Goal: Communication & Community: Ask a question

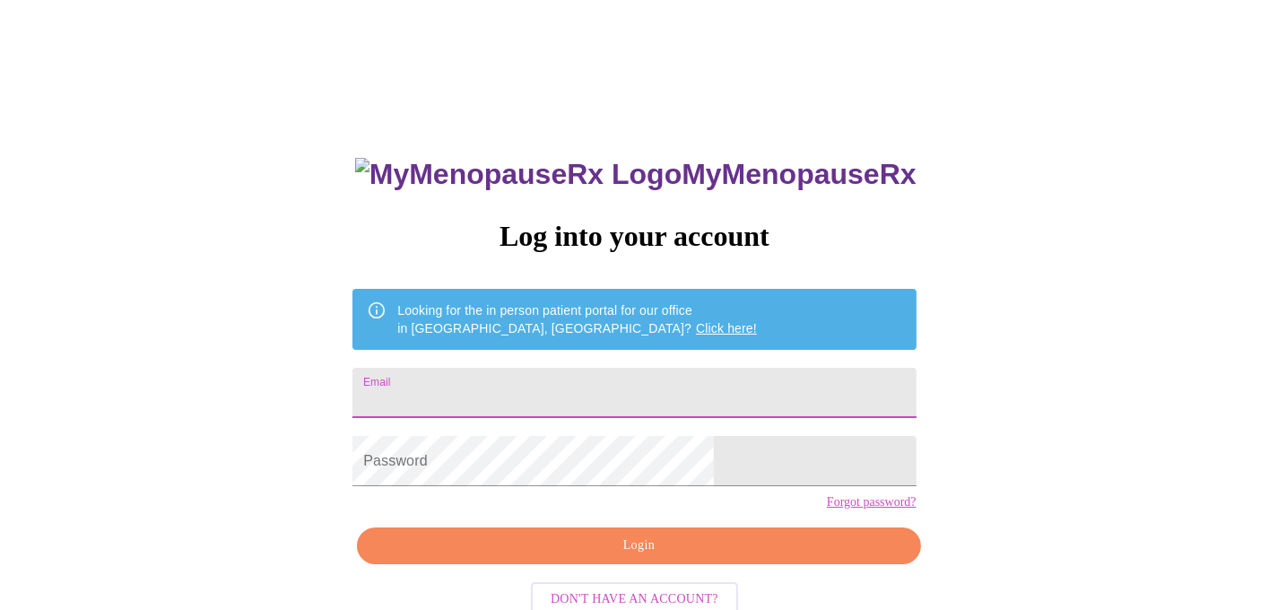
click at [737, 383] on input "Email" at bounding box center [634, 393] width 563 height 50
type input "[EMAIL_ADDRESS][DOMAIN_NAME]"
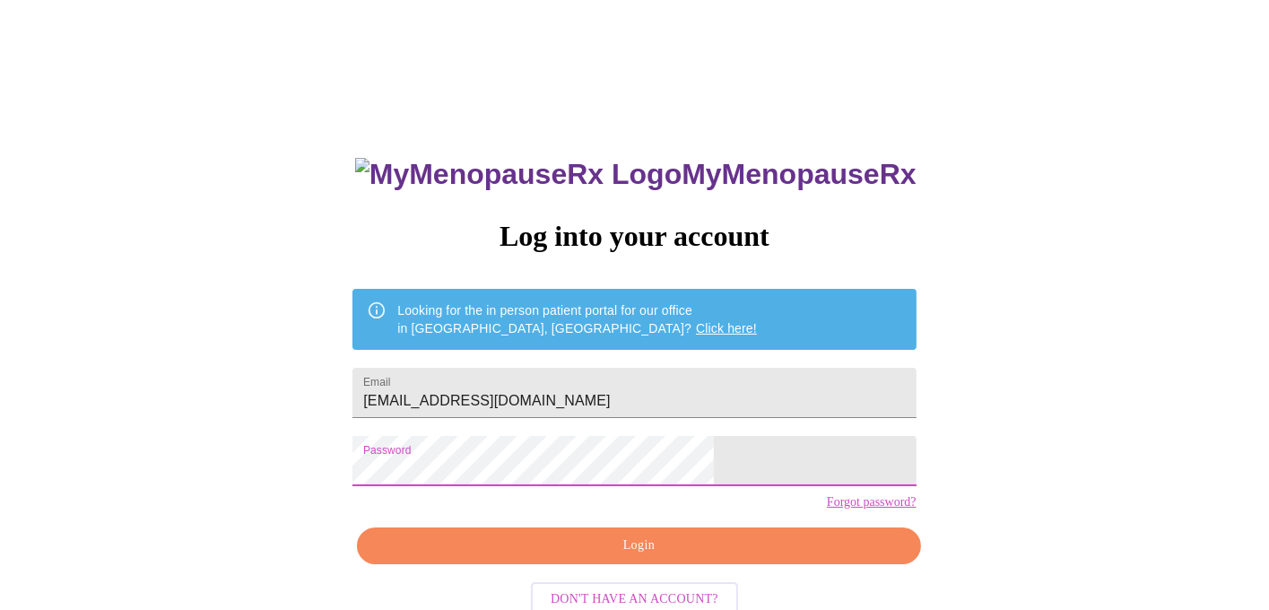
click at [597, 557] on span "Login" at bounding box center [639, 546] width 522 height 22
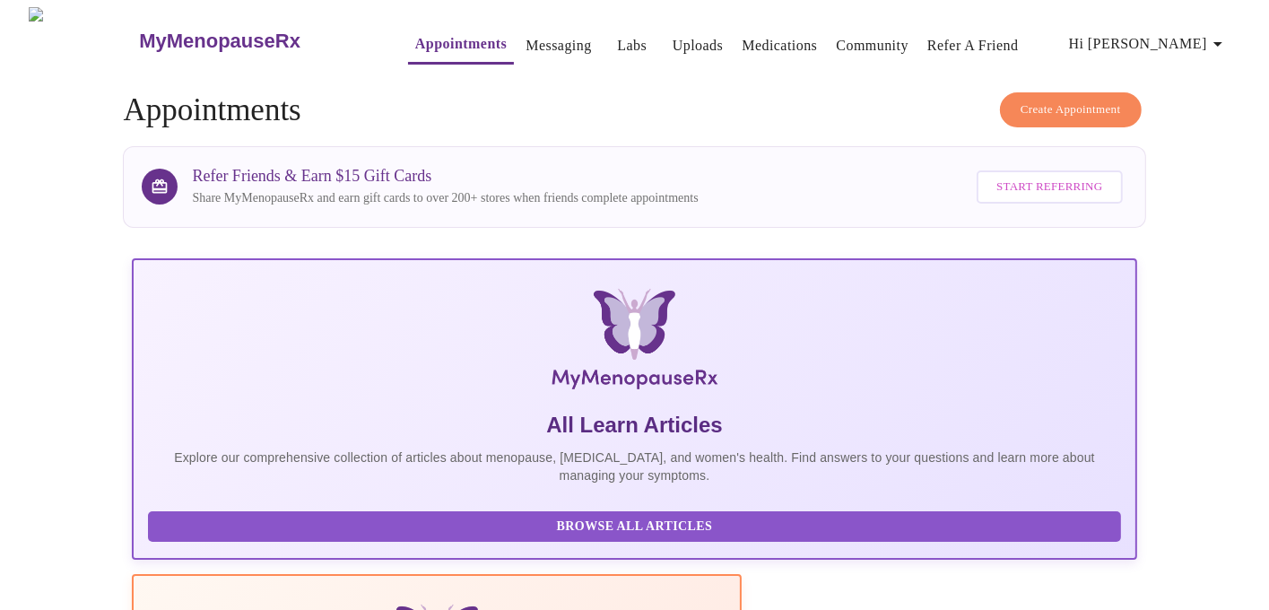
click at [526, 35] on link "Messaging" at bounding box center [558, 45] width 65 height 25
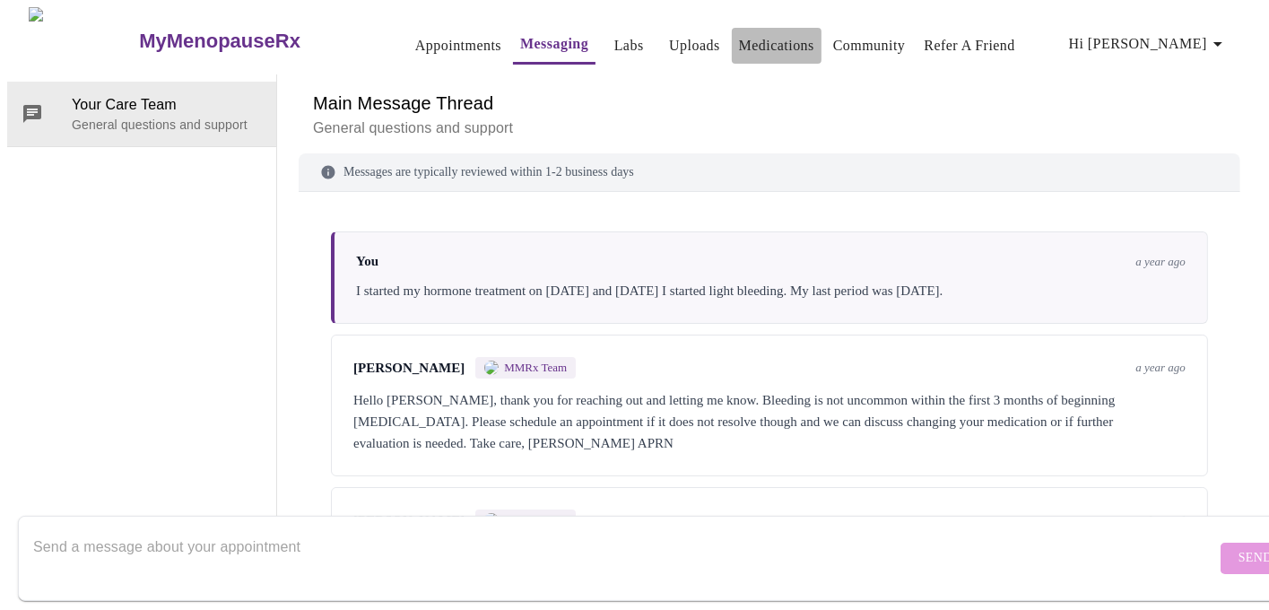
click at [771, 35] on link "Medications" at bounding box center [776, 45] width 75 height 25
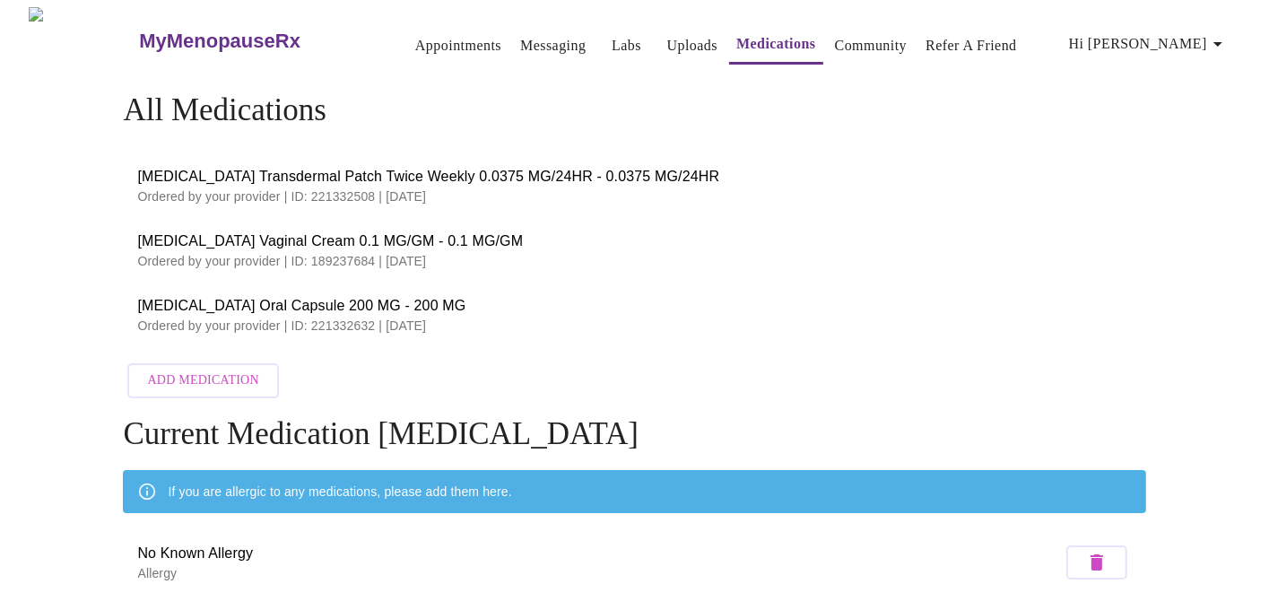
scroll to position [57, 0]
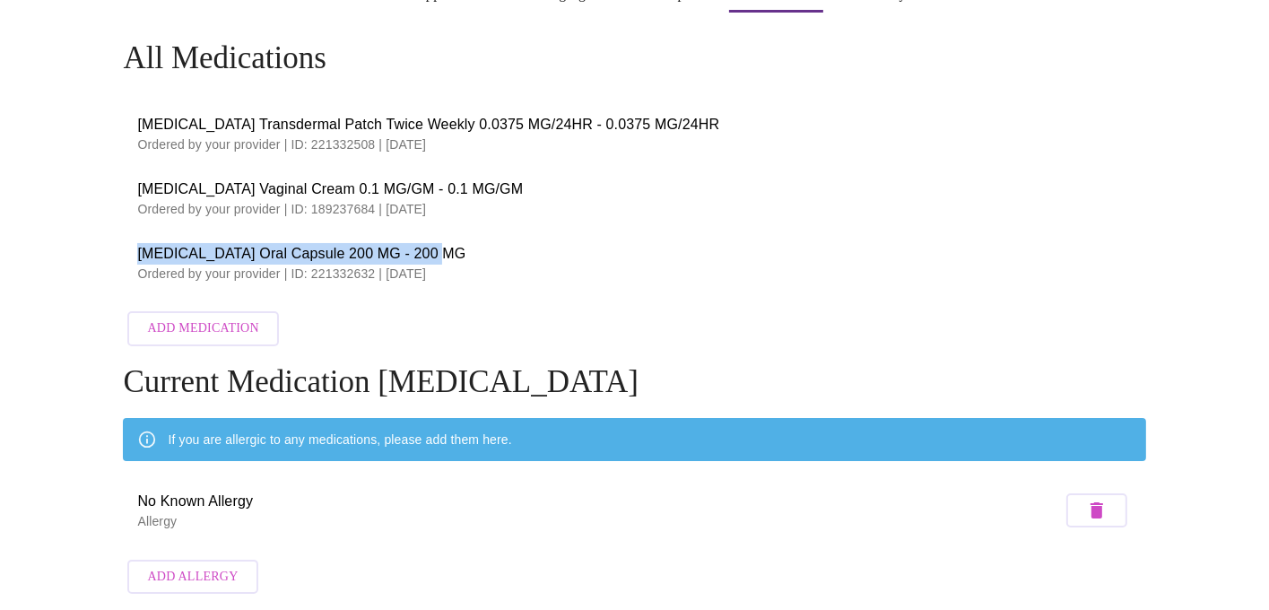
drag, startPoint x: 140, startPoint y: 247, endPoint x: 429, endPoint y: 236, distance: 289.1
click at [429, 243] on span "Progesterone Oral Capsule 200 MG - 200 MG" at bounding box center [634, 254] width 994 height 22
copy span "Progesterone Oral Capsule 200 MG - 200 MG"
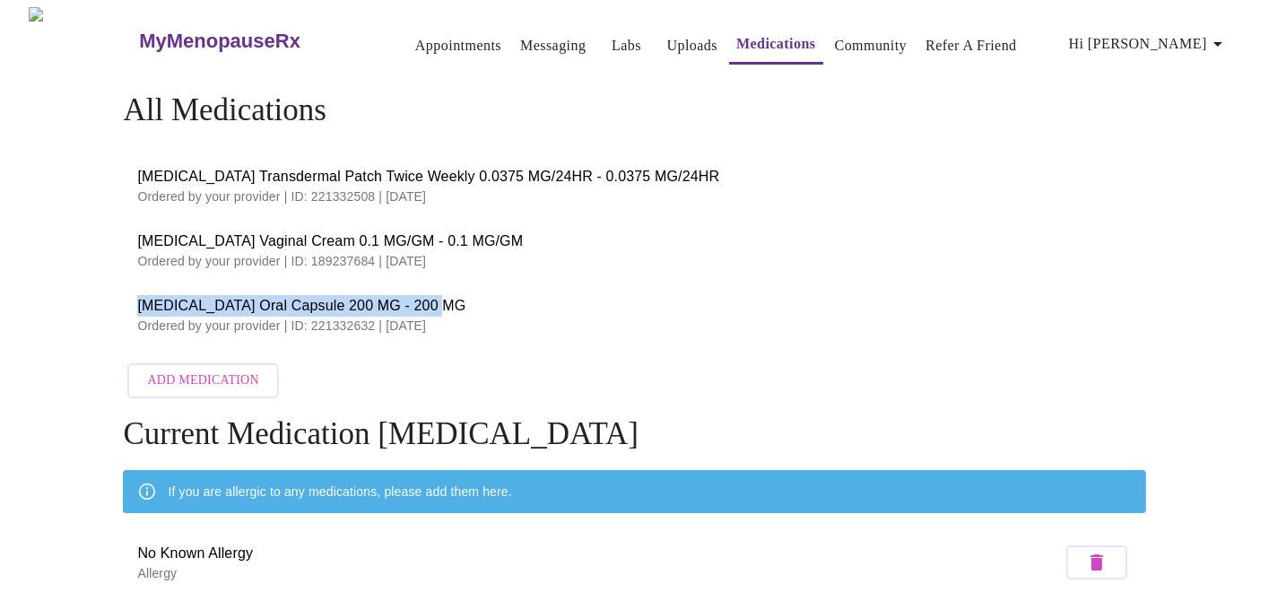
click at [529, 36] on link "Messaging" at bounding box center [552, 45] width 65 height 25
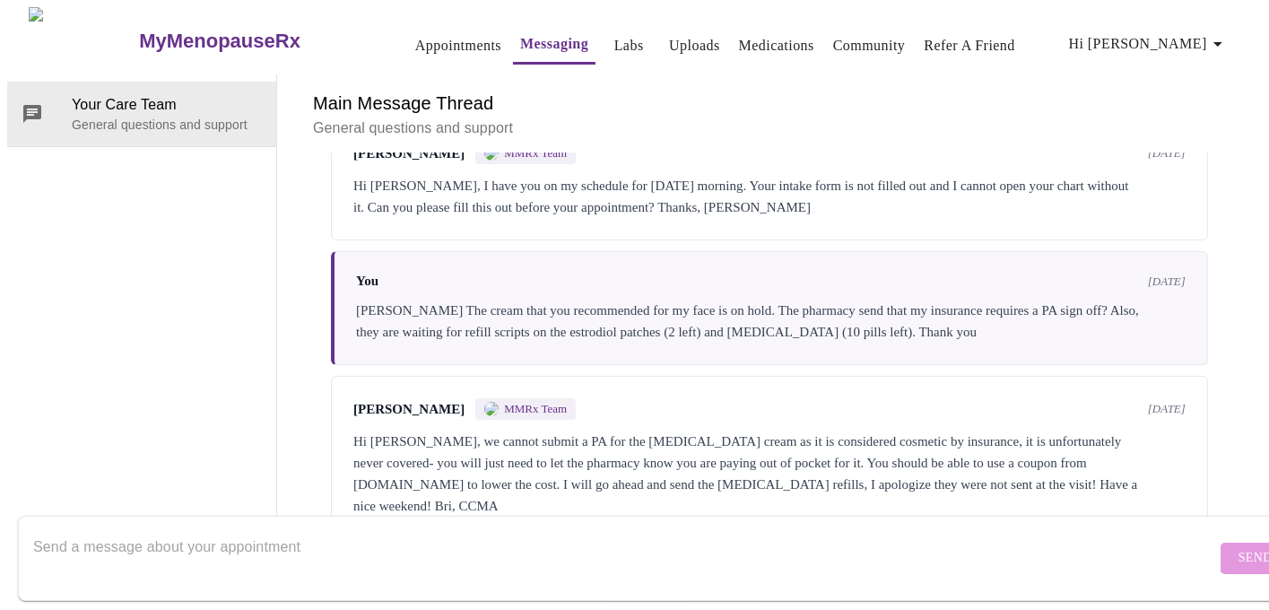
scroll to position [542, 0]
click at [83, 529] on textarea "Send a message about your appointment" at bounding box center [624, 557] width 1183 height 57
paste textarea "Progesterone Oral Capsule 200 MG - 200 MG"
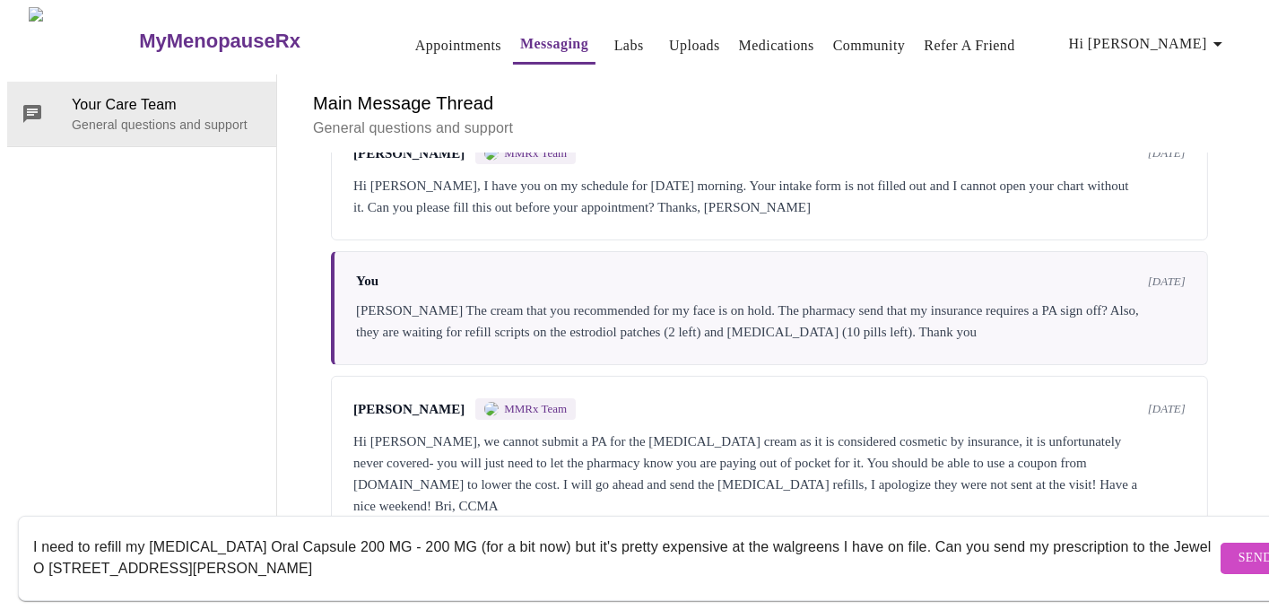
click at [139, 548] on textarea "I need to refill my Progesterone Oral Capsule 200 MG - 200 MG (for a bit now) b…" at bounding box center [624, 557] width 1183 height 57
click at [83, 552] on textarea "I need to refill my Progesterone Oral Capsule 200 MG - 200 MG (for a bit now) b…" at bounding box center [624, 557] width 1183 height 57
click at [376, 551] on textarea "I need to refill my Progesterone Oral Capsule 200 MG - 200 MG (for a bit now) b…" at bounding box center [624, 557] width 1183 height 57
click at [492, 529] on textarea "I need to refill my Progesterone Oral Capsule 200 MG - 200 MG (for a bit now) b…" at bounding box center [624, 557] width 1183 height 57
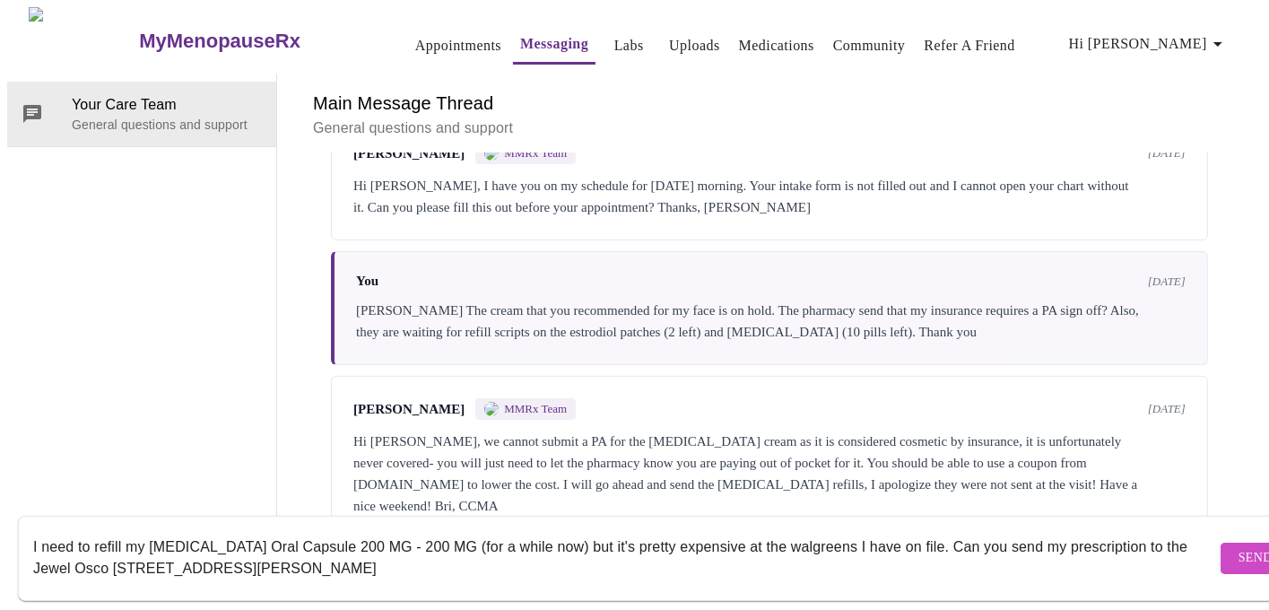
type textarea "I need to refill my Progesterone Oral Capsule 200 MG - 200 MG (for a while now)…"
click at [1239, 547] on span "Send" at bounding box center [1256, 558] width 34 height 22
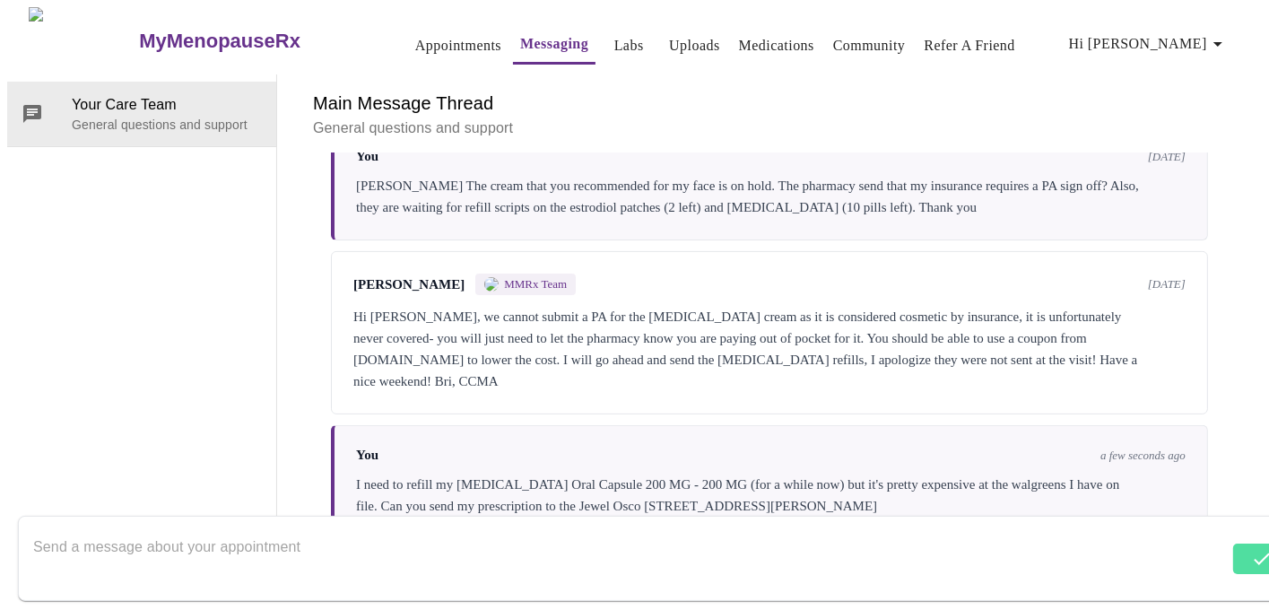
scroll to position [671, 0]
